Goal: Find specific page/section: Find specific page/section

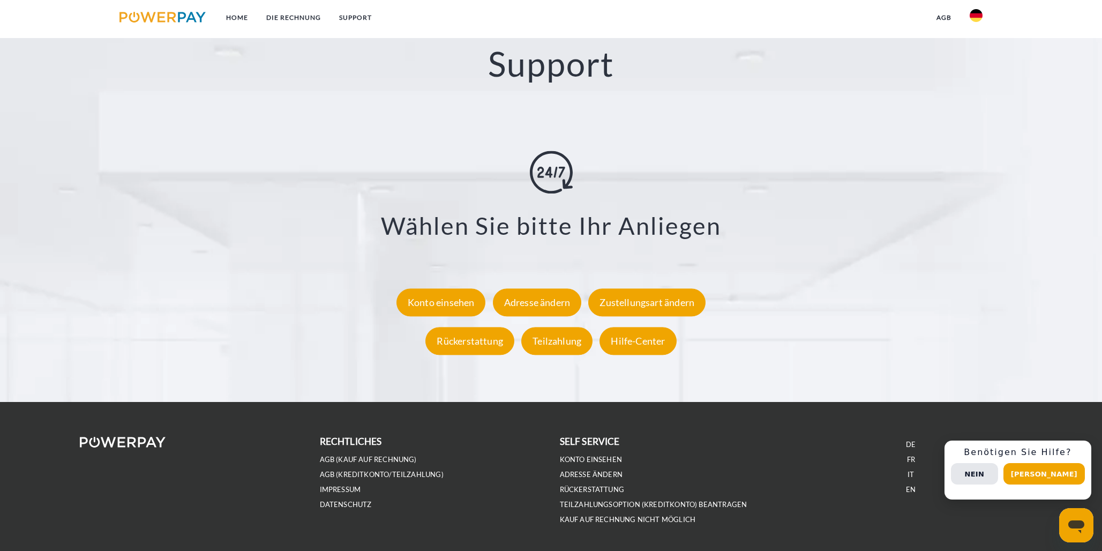
scroll to position [1954, 0]
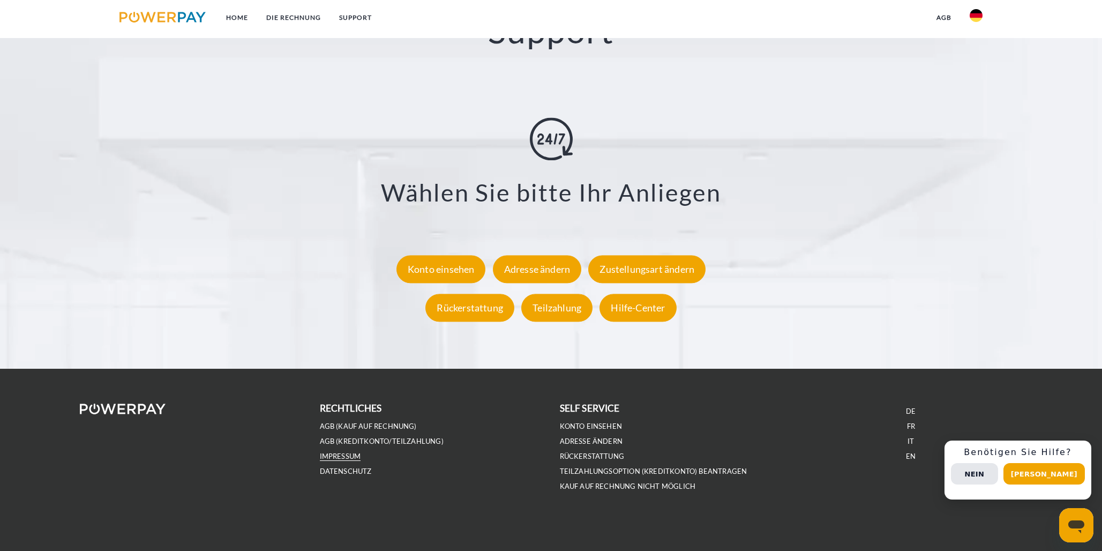
click at [357, 454] on link "IMPRESSUM" at bounding box center [340, 456] width 41 height 9
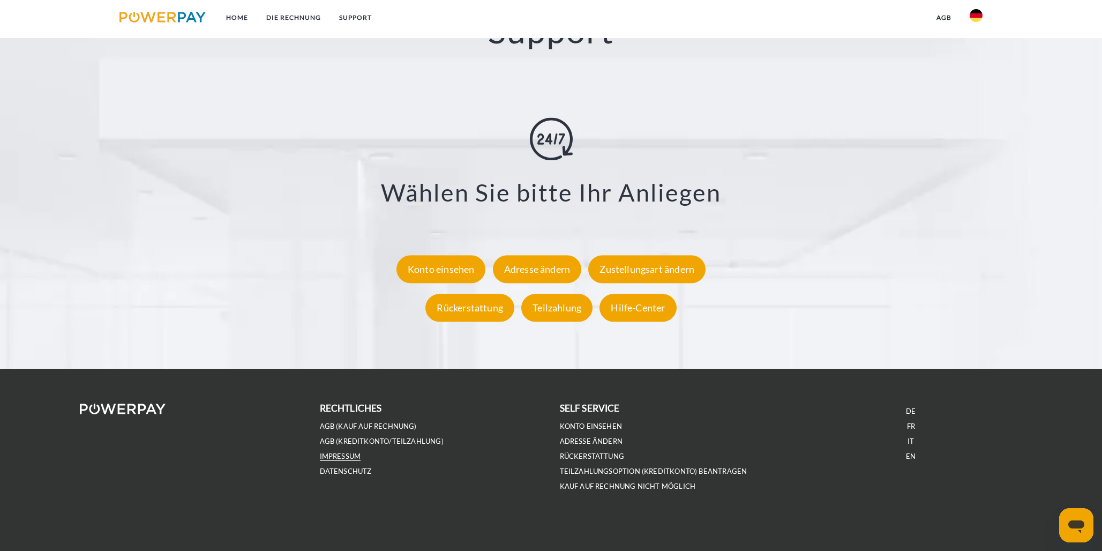
click at [349, 457] on link "IMPRESSUM" at bounding box center [340, 456] width 41 height 9
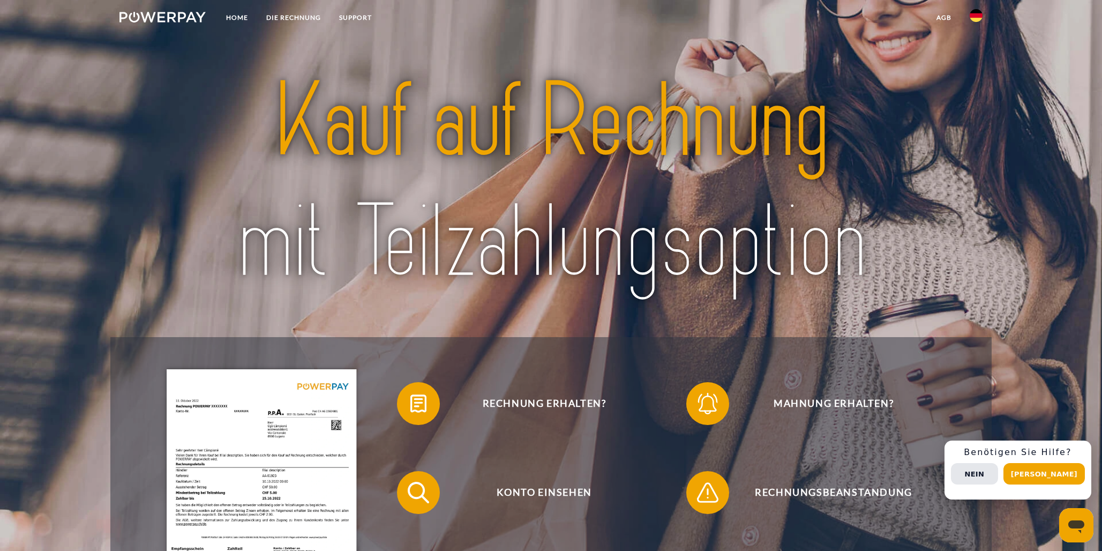
click at [354, 3] on ul "Home DIE RECHNUNG SUPPORT" at bounding box center [245, 19] width 271 height 38
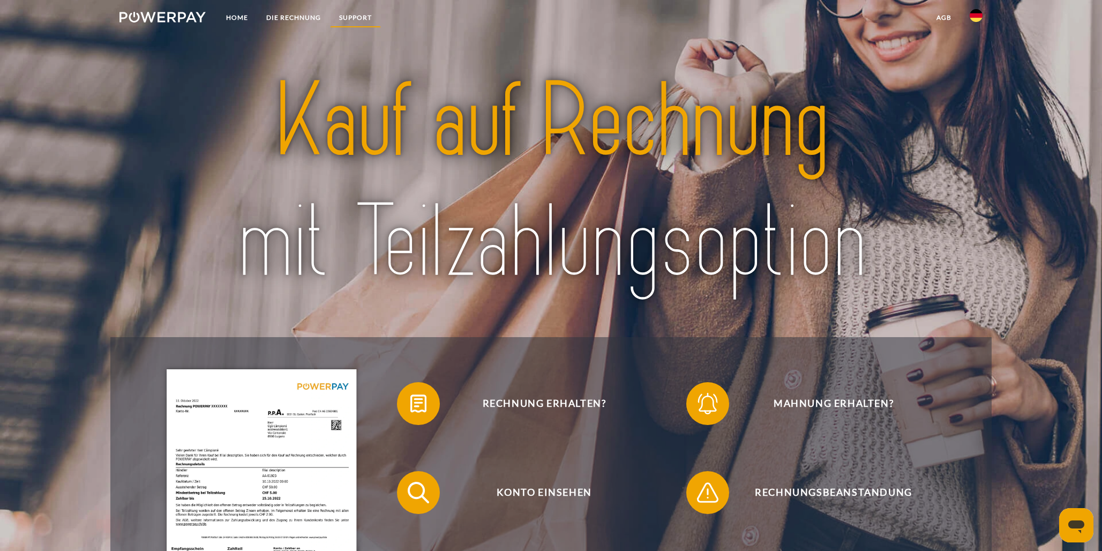
click at [352, 16] on link "SUPPORT" at bounding box center [355, 17] width 51 height 19
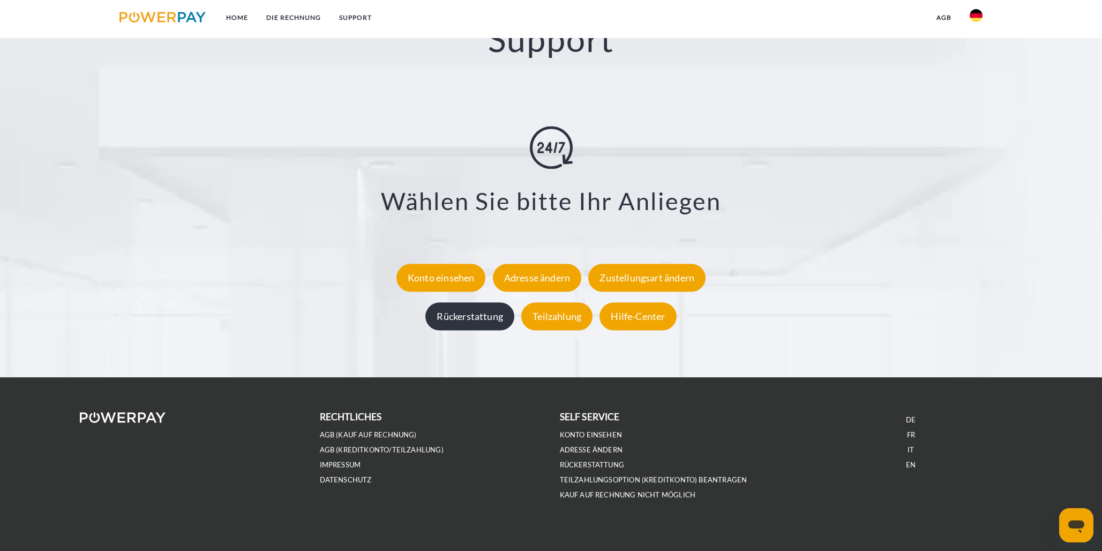
scroll to position [1954, 0]
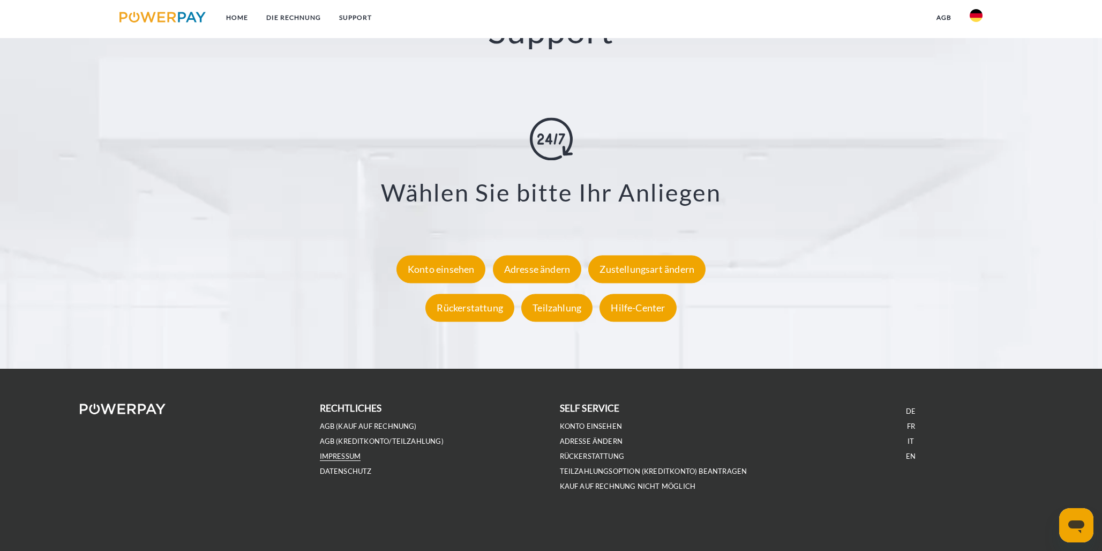
click at [353, 458] on link "IMPRESSUM" at bounding box center [340, 456] width 41 height 9
